Goal: Task Accomplishment & Management: Manage account settings

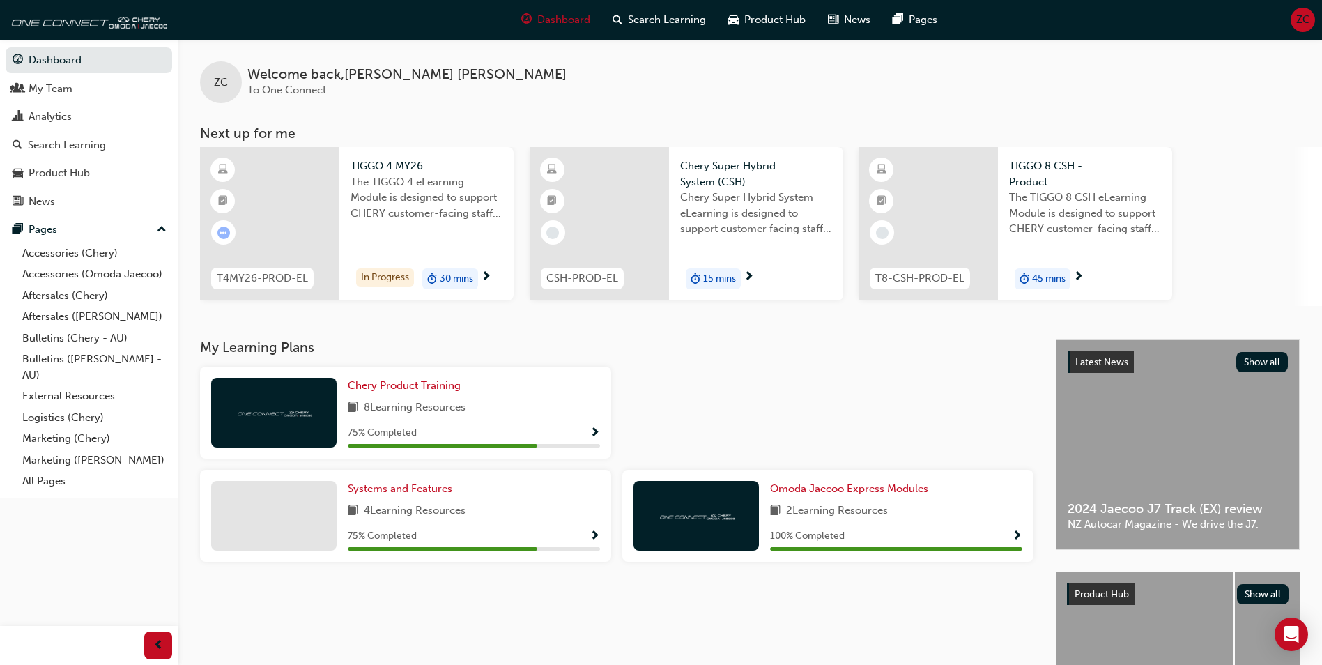
click at [1296, 22] on span "ZC" at bounding box center [1303, 20] width 14 height 16
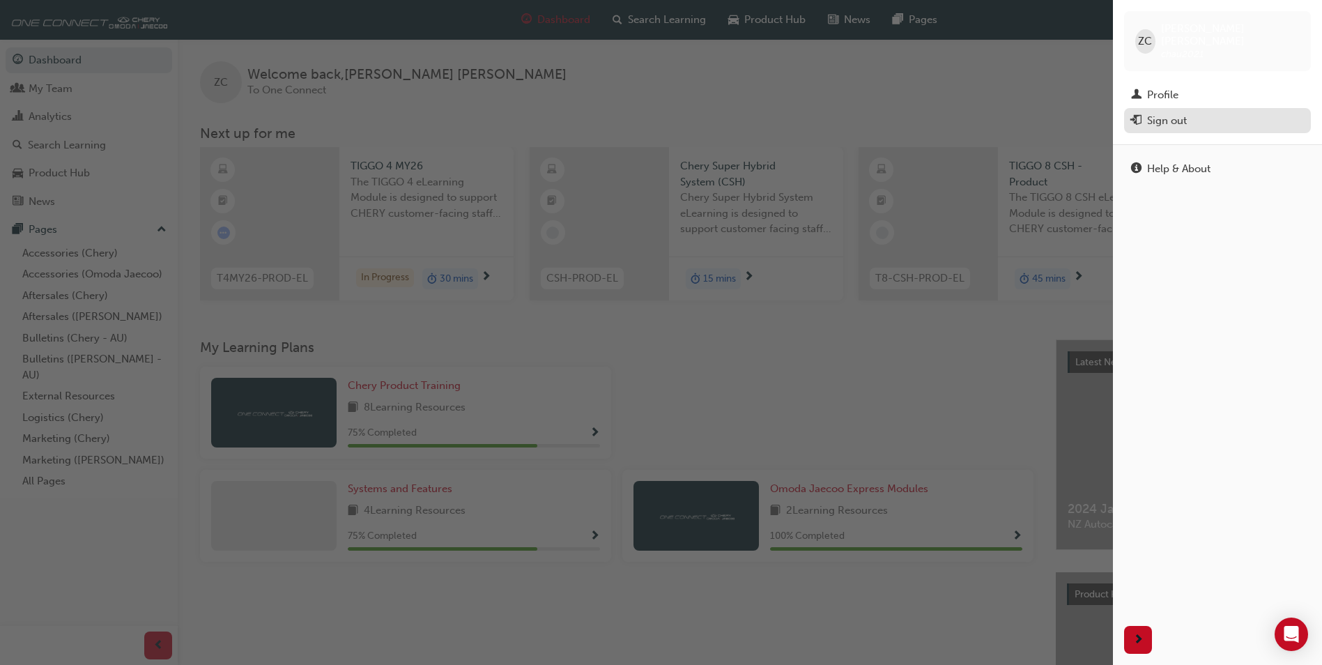
click at [1192, 112] on div "Sign out" at bounding box center [1217, 120] width 173 height 17
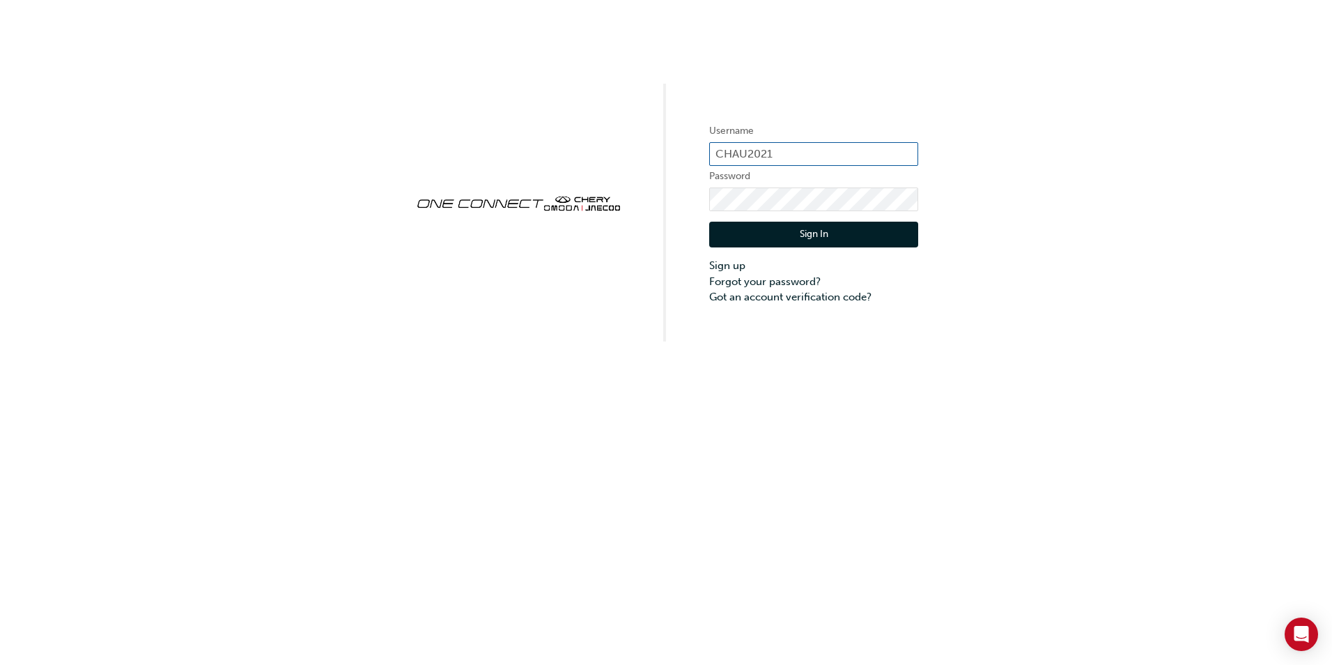
click at [784, 157] on input "CHAU2021" at bounding box center [813, 154] width 209 height 24
type input "C"
type input "a"
type input "ONE00278"
drag, startPoint x: 1243, startPoint y: 345, endPoint x: 1124, endPoint y: 344, distance: 119.1
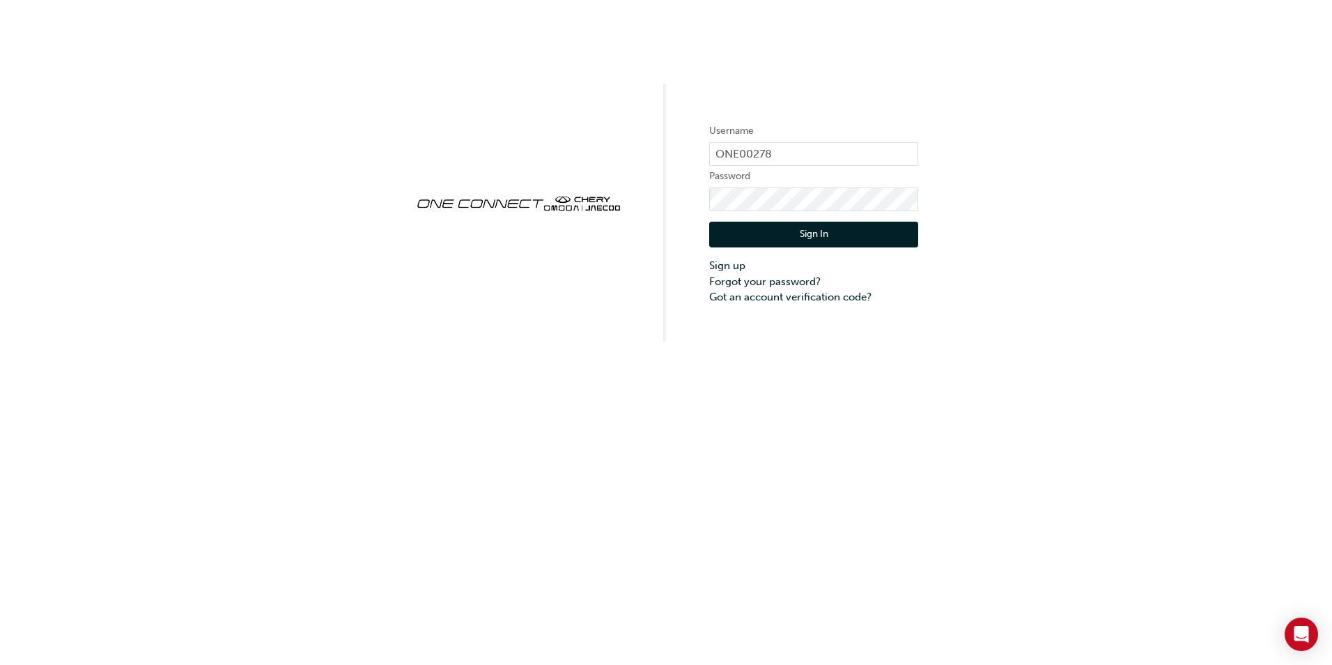
click at [1242, 344] on div "Username ONE00278 Password Sign In Sign up Forgot your password? Got an account…" at bounding box center [666, 332] width 1332 height 665
click at [866, 245] on button "Sign In" at bounding box center [813, 235] width 209 height 26
